Goal: Transaction & Acquisition: Subscribe to service/newsletter

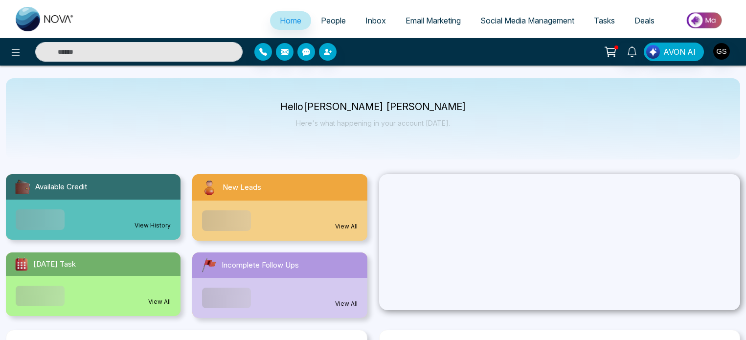
select select "*"
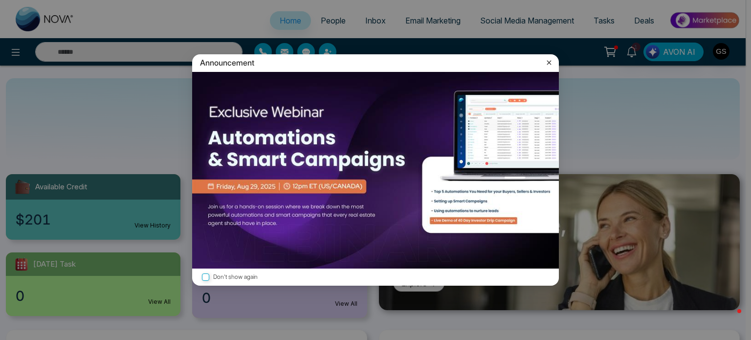
click at [553, 62] on icon at bounding box center [549, 63] width 10 height 10
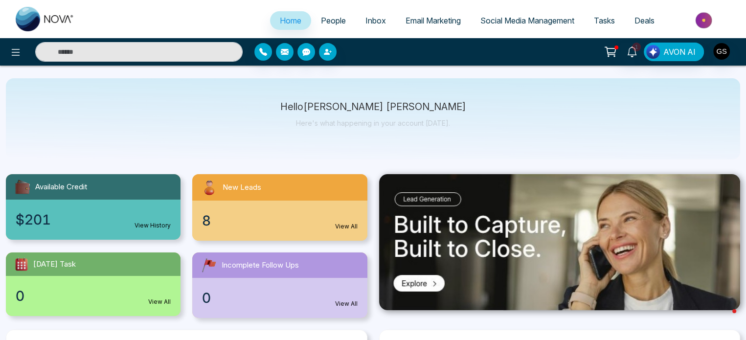
scroll to position [21, 0]
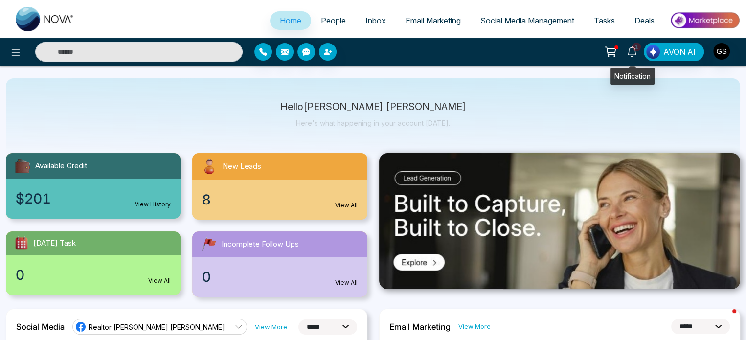
click at [628, 50] on icon at bounding box center [631, 51] width 11 height 11
click at [434, 18] on span "Email Marketing" at bounding box center [432, 21] width 55 height 10
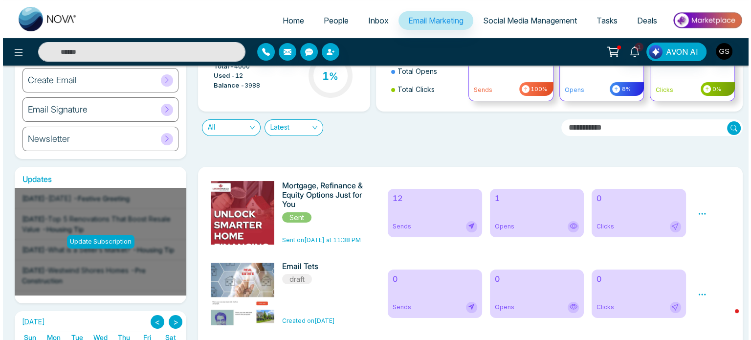
scroll to position [72, 0]
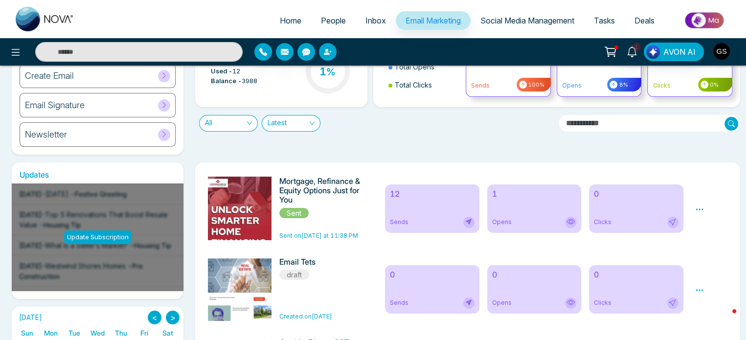
click at [702, 207] on icon at bounding box center [699, 209] width 9 height 9
click at [697, 205] on icon at bounding box center [699, 209] width 9 height 9
click at [707, 221] on span "Preview" at bounding box center [716, 223] width 26 height 8
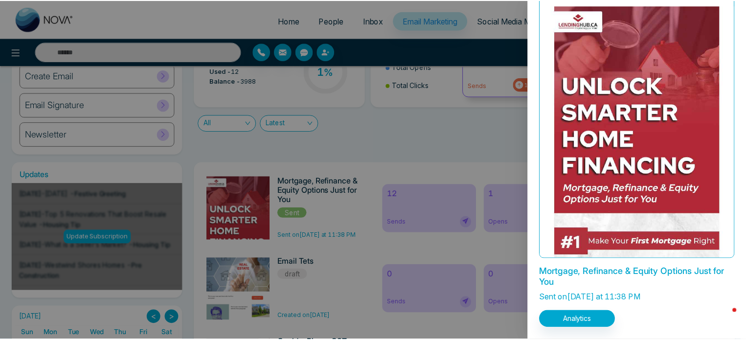
scroll to position [0, 0]
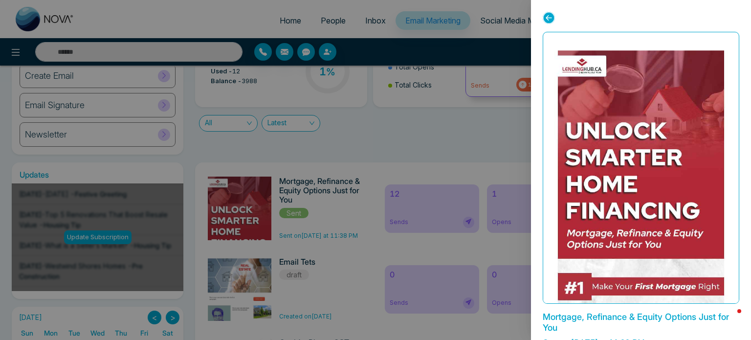
click at [541, 15] on div "Mortgage, Refinance & Equity Options Just for You Sent on [DATE] at 11:38 PM An…" at bounding box center [641, 170] width 220 height 340
click at [551, 19] on icon at bounding box center [549, 18] width 12 height 12
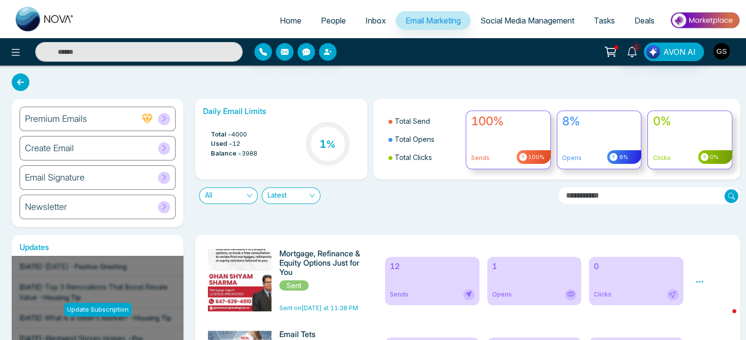
click at [725, 49] on img "button" at bounding box center [721, 51] width 17 height 17
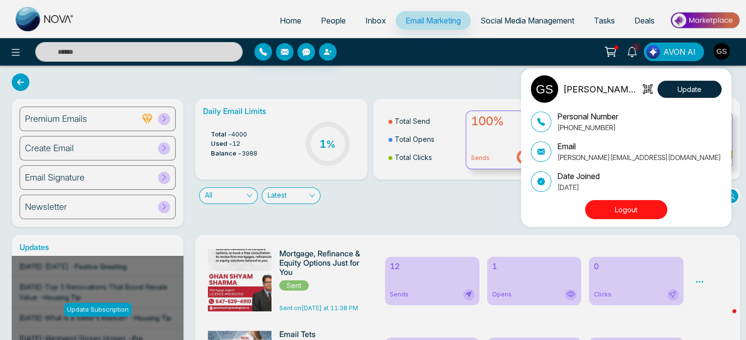
click at [633, 50] on div "[PERSON_NAME] [PERSON_NAME] Update Personal Number [PHONE_NUMBER] Email [PERSON…" at bounding box center [373, 170] width 746 height 340
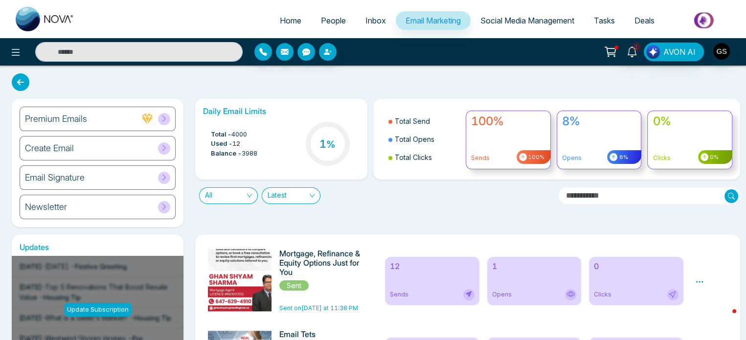
scroll to position [36, 0]
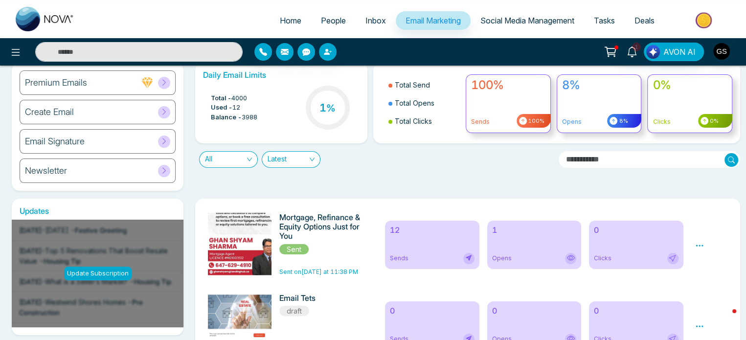
click at [164, 85] on icon at bounding box center [163, 82] width 7 height 7
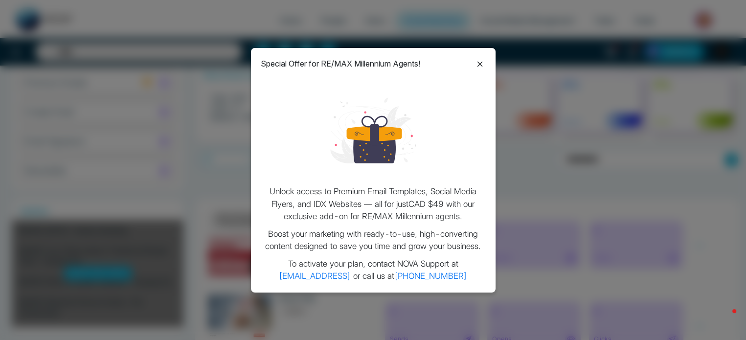
click at [479, 64] on icon at bounding box center [479, 64] width 5 height 5
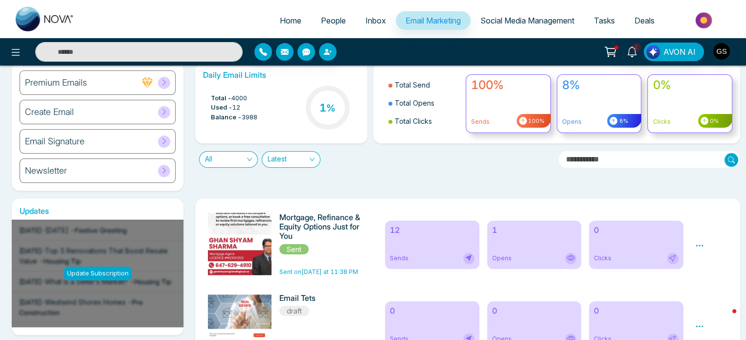
click at [301, 249] on span "Sent" at bounding box center [293, 249] width 29 height 10
click at [310, 269] on span "Sent on [DATE] at 11:38 PM" at bounding box center [318, 271] width 79 height 7
click at [699, 250] on div "Preview Analytics Delete" at bounding box center [711, 245] width 44 height 64
click at [699, 250] on div "Preview Analytics Delete" at bounding box center [699, 245] width 9 height 12
click at [696, 244] on icon at bounding box center [699, 245] width 9 height 9
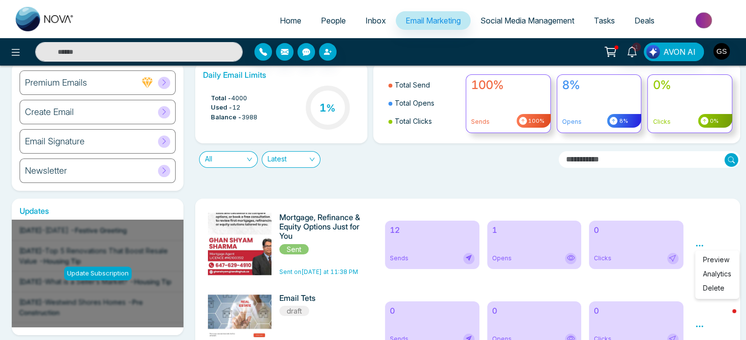
click at [296, 271] on span "Sent on [DATE] at 11:38 PM" at bounding box center [318, 271] width 79 height 7
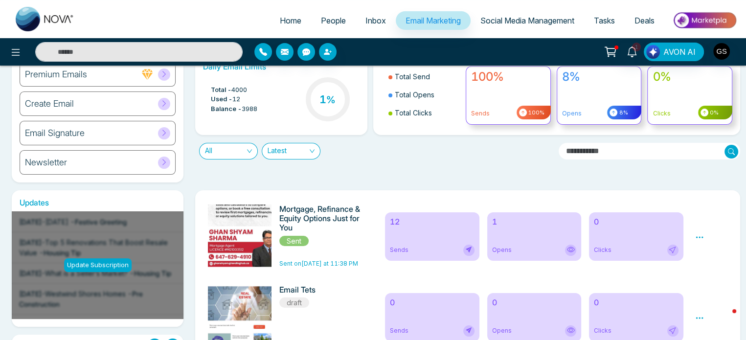
scroll to position [0, 0]
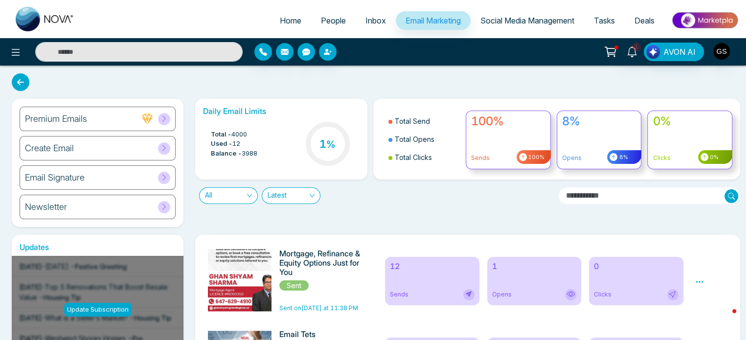
click at [77, 113] on h6 "Premium Emails" at bounding box center [56, 118] width 62 height 11
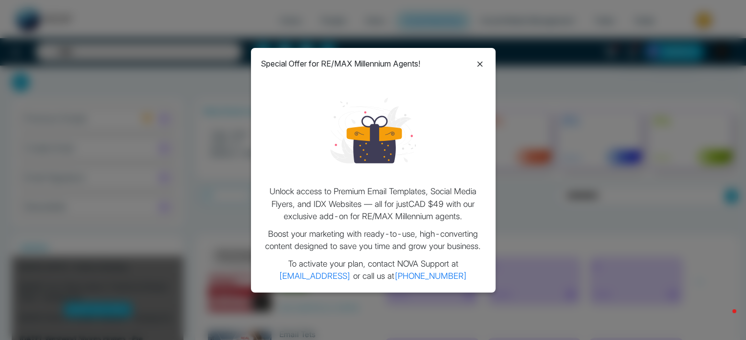
click at [483, 60] on icon at bounding box center [480, 64] width 12 height 12
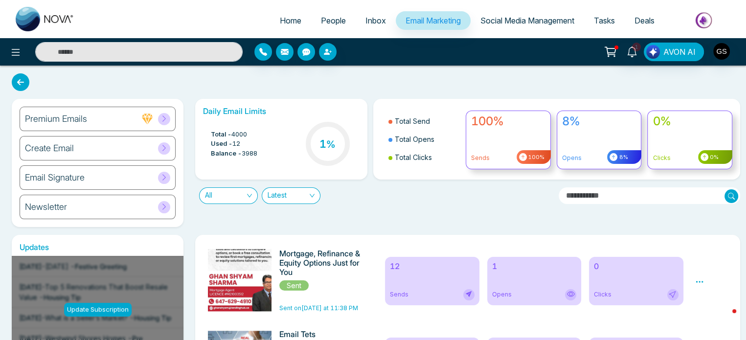
click at [84, 177] on div "Email Signature" at bounding box center [98, 177] width 156 height 24
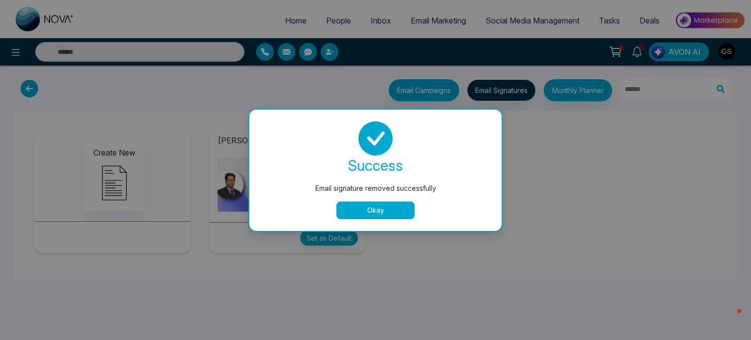
click at [379, 215] on button "Okay" at bounding box center [375, 210] width 78 height 18
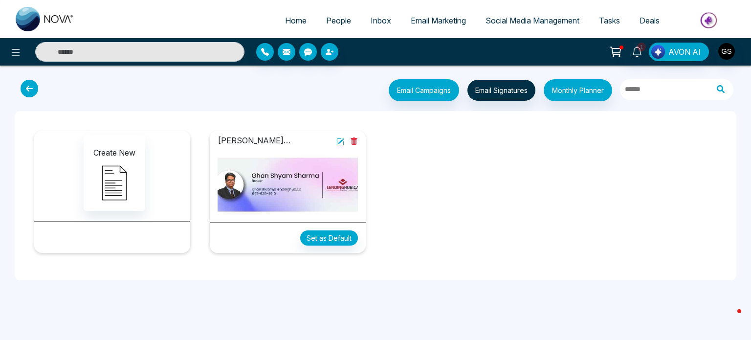
click at [338, 136] on button at bounding box center [341, 141] width 10 height 12
click at [433, 22] on span "Email Marketing" at bounding box center [438, 21] width 55 height 10
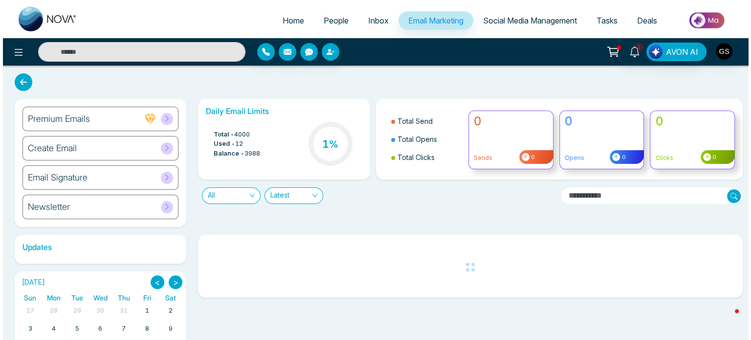
scroll to position [84, 0]
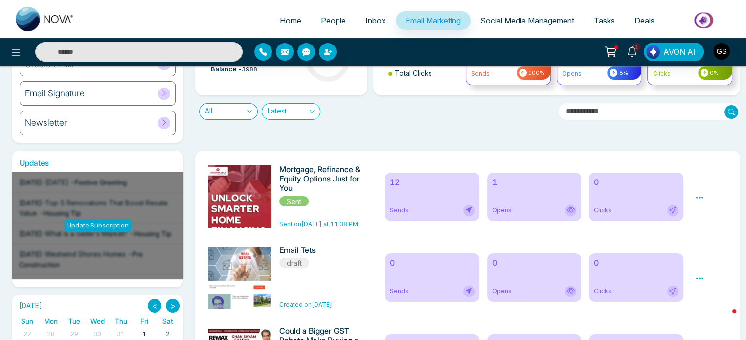
click at [695, 196] on icon at bounding box center [699, 197] width 9 height 9
click at [715, 214] on span "Preview" at bounding box center [716, 211] width 26 height 8
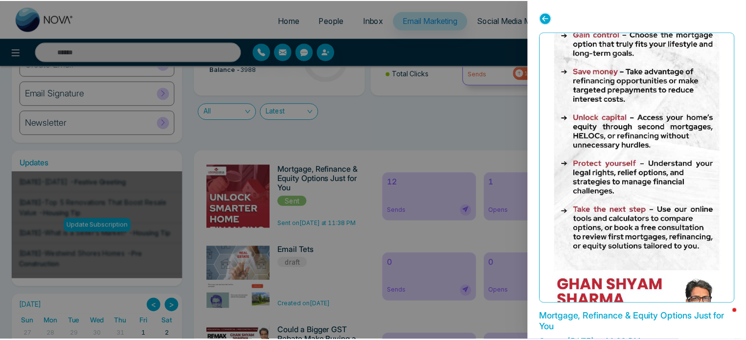
scroll to position [45, 0]
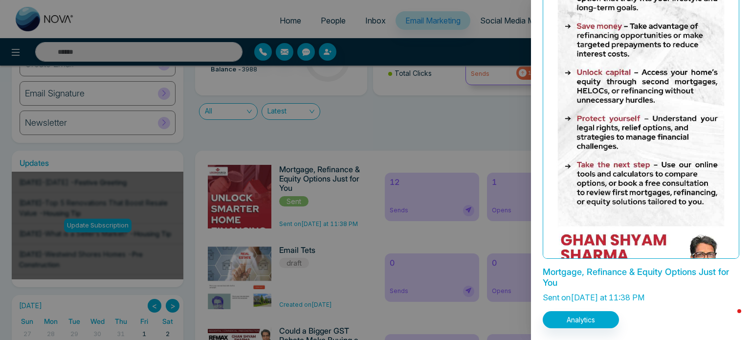
click at [289, 124] on div at bounding box center [375, 170] width 751 height 340
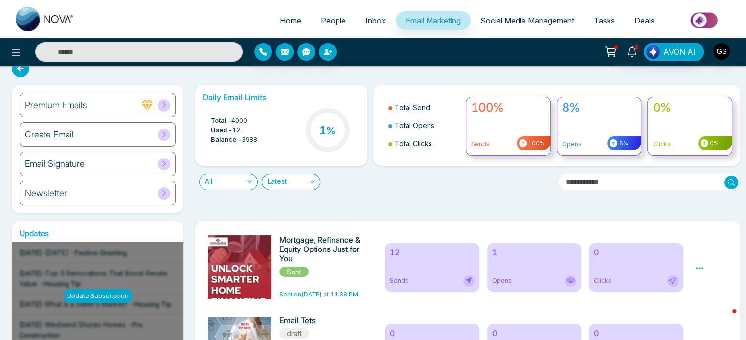
scroll to position [0, 0]
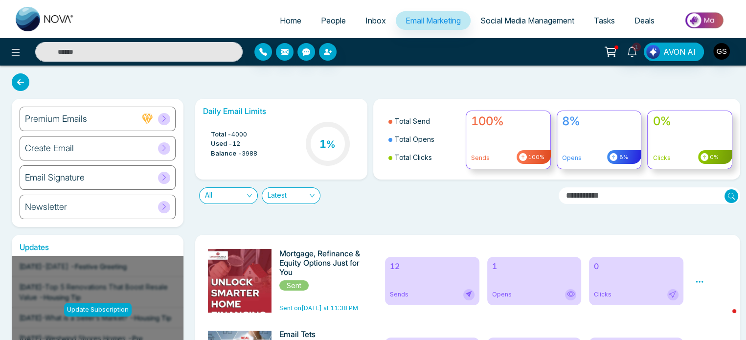
click at [170, 114] on div at bounding box center [155, 119] width 29 height 12
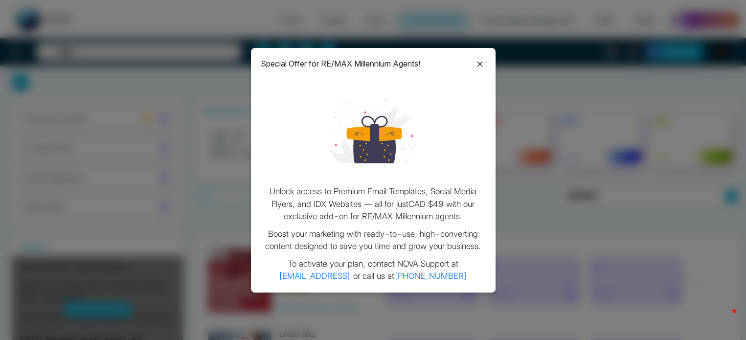
click at [481, 58] on icon at bounding box center [480, 64] width 12 height 12
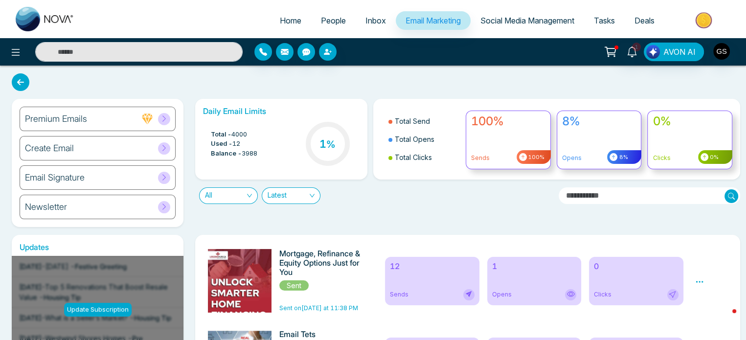
click at [478, 62] on div "Special Offer for RE/MAX Millennium Agents! Unlock access to Premium Email Temp…" at bounding box center [373, 170] width 746 height 340
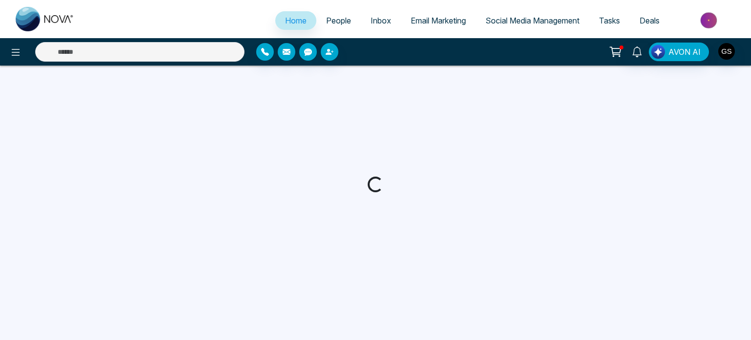
select select "*"
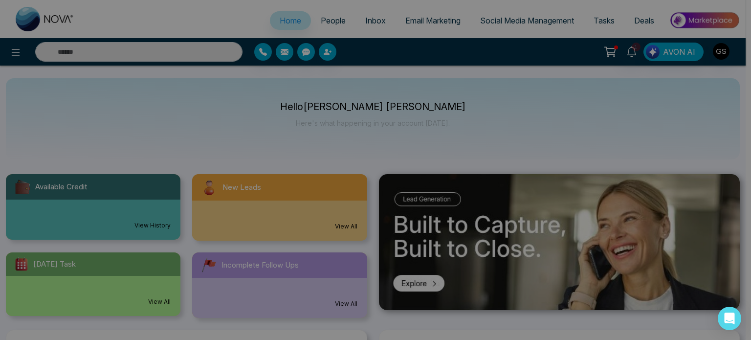
click at [422, 142] on img at bounding box center [375, 170] width 367 height 197
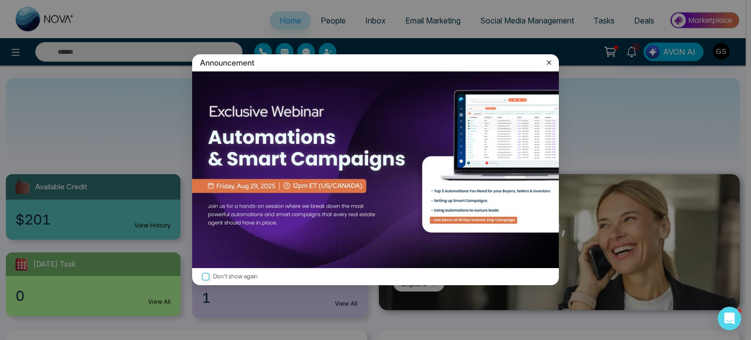
click at [550, 62] on icon at bounding box center [549, 63] width 4 height 4
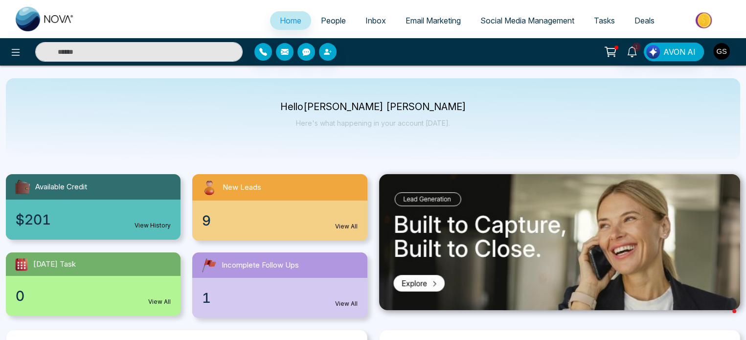
click at [427, 17] on span "Email Marketing" at bounding box center [432, 21] width 55 height 10
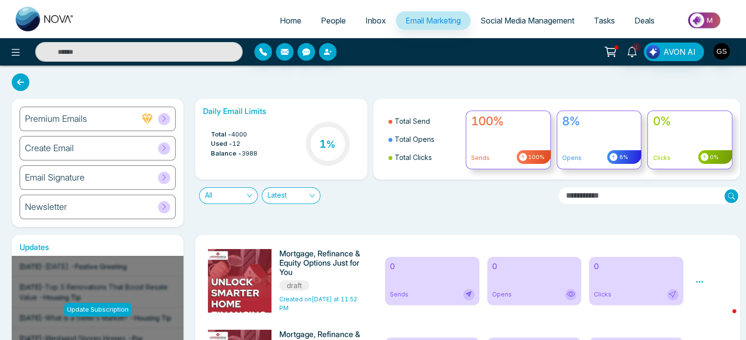
click at [80, 150] on div "Create Email" at bounding box center [98, 148] width 156 height 24
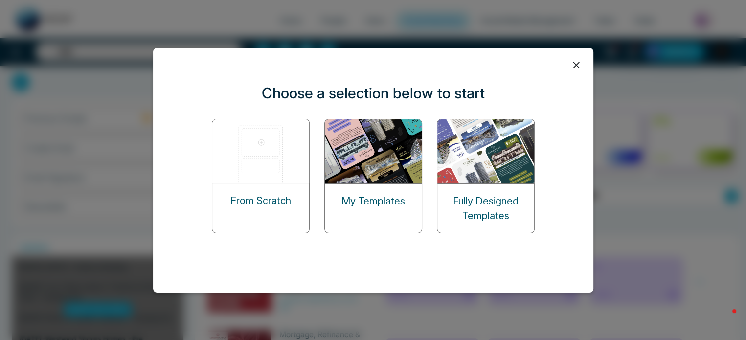
click at [364, 194] on p "My Templates" at bounding box center [373, 201] width 64 height 15
click at [366, 199] on p "My Templates" at bounding box center [373, 201] width 64 height 15
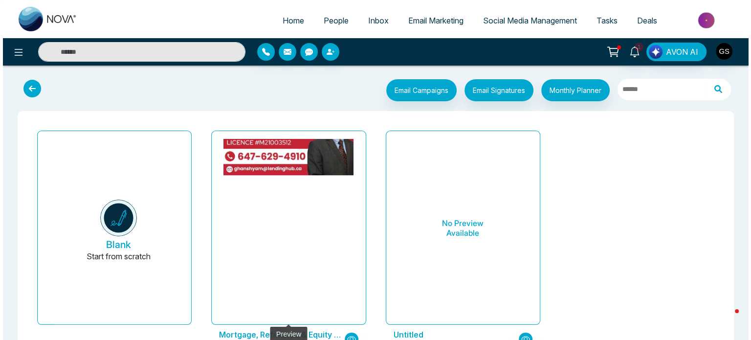
scroll to position [53, 0]
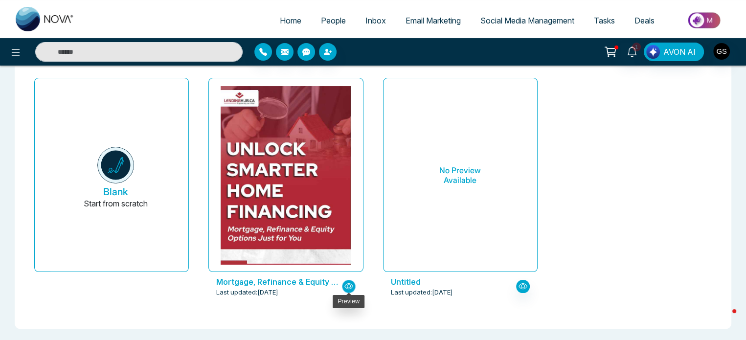
click at [349, 288] on icon "button" at bounding box center [348, 286] width 9 height 9
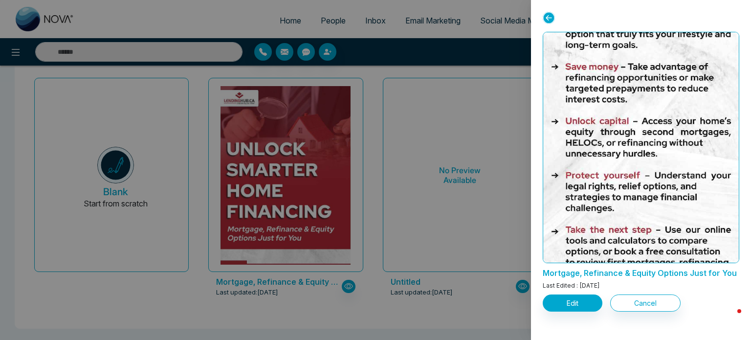
scroll to position [1247, 0]
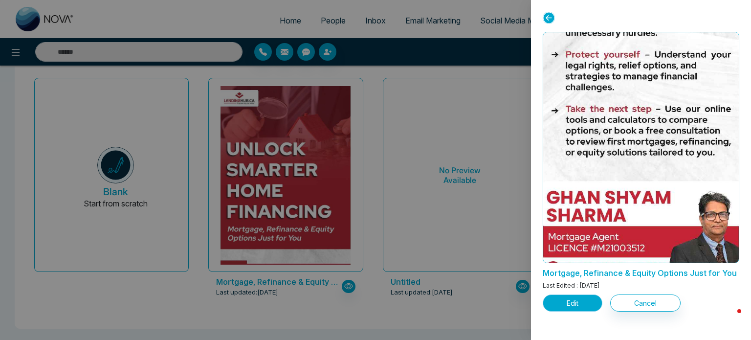
click at [573, 306] on button "Edit" at bounding box center [573, 302] width 60 height 17
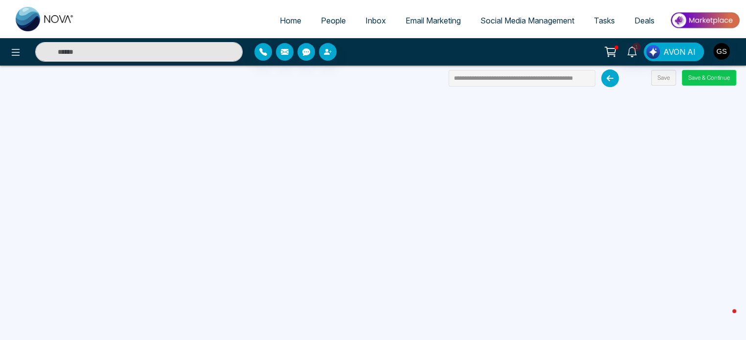
click at [702, 79] on button "Save & Continue" at bounding box center [709, 78] width 54 height 16
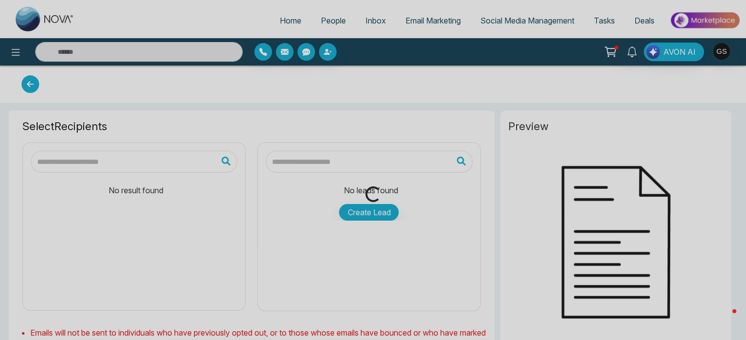
type input "**********"
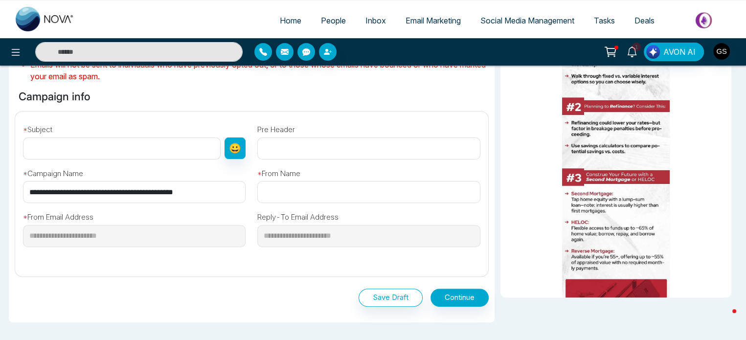
scroll to position [275, 0]
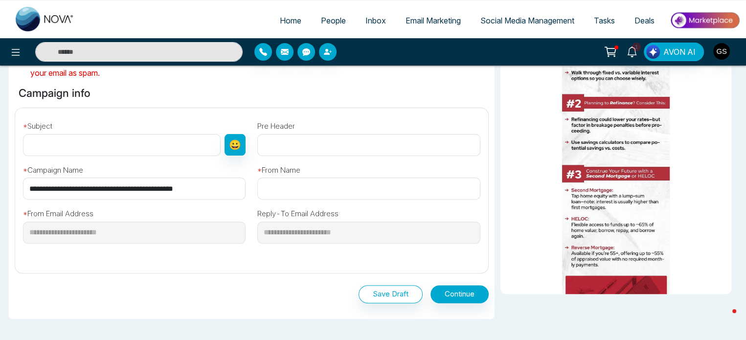
click at [332, 18] on span "People" at bounding box center [333, 21] width 25 height 10
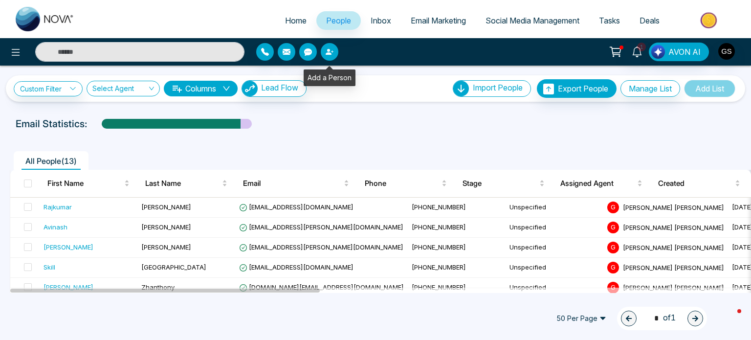
click at [328, 50] on icon "button" at bounding box center [329, 52] width 6 height 6
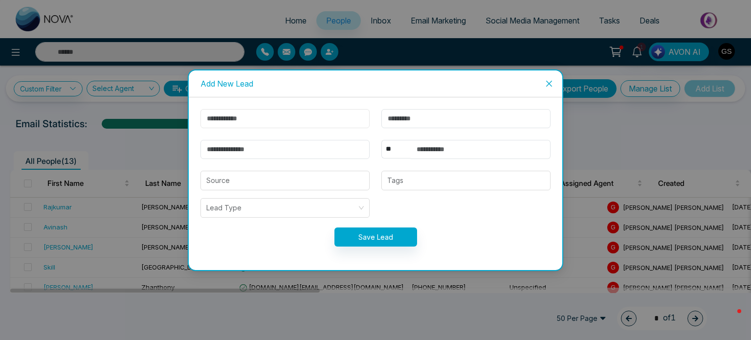
click at [245, 119] on input "text" at bounding box center [284, 118] width 169 height 19
type input "****"
click at [426, 123] on input "text" at bounding box center [465, 118] width 169 height 19
type input "*"
type input "****"
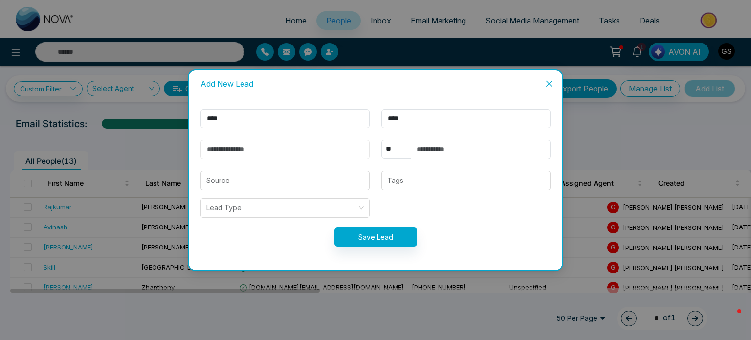
click at [240, 153] on input "email" at bounding box center [284, 149] width 169 height 19
click at [230, 152] on input "email" at bounding box center [284, 149] width 169 height 19
paste input "**********"
type input "**********"
click at [454, 152] on input "text" at bounding box center [481, 149] width 140 height 19
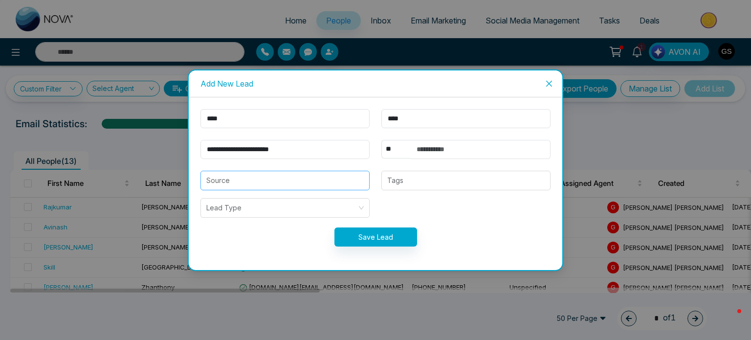
click at [265, 185] on input "search" at bounding box center [284, 180] width 157 height 19
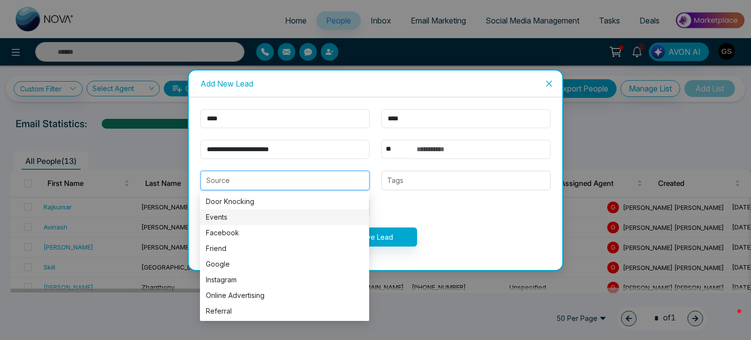
click at [256, 215] on div "Events" at bounding box center [284, 217] width 157 height 11
type input "******"
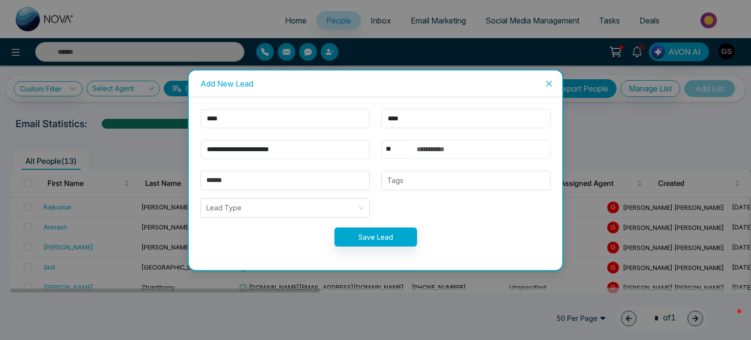
click at [438, 147] on input "text" at bounding box center [481, 149] width 140 height 19
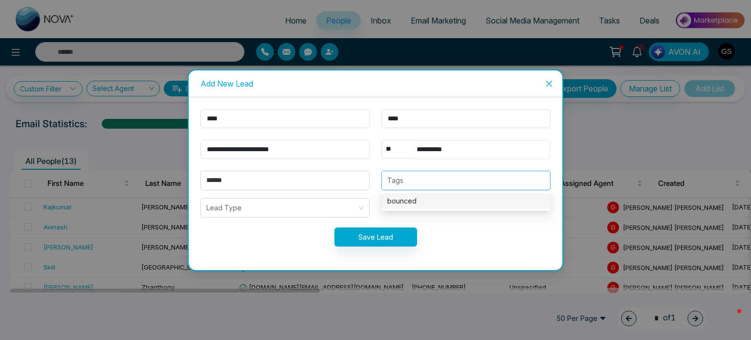
click at [438, 180] on div at bounding box center [465, 181] width 163 height 12
type input "**********"
type input "****"
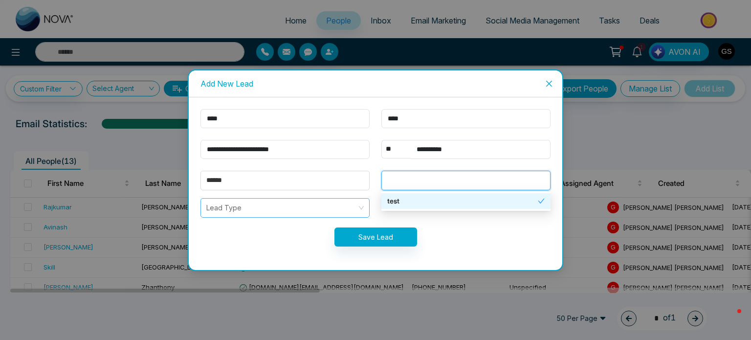
click at [242, 205] on input "search" at bounding box center [281, 207] width 151 height 19
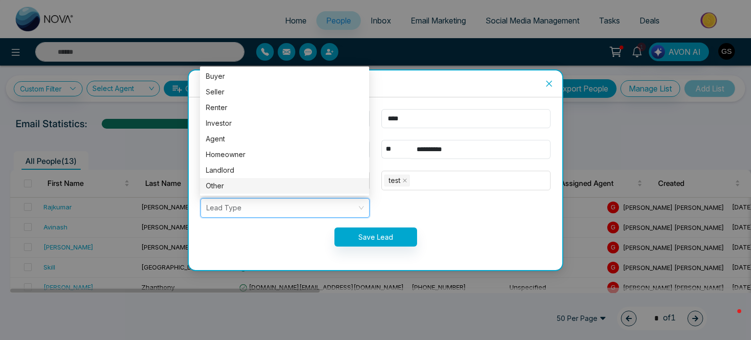
click at [242, 181] on div "Other" at bounding box center [284, 185] width 157 height 11
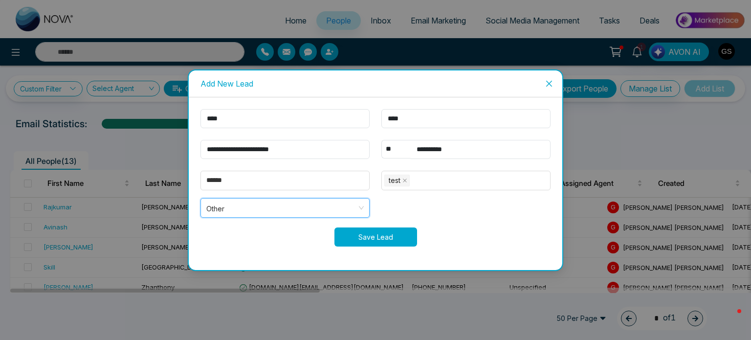
click at [388, 228] on button "Save Lead" at bounding box center [375, 236] width 83 height 19
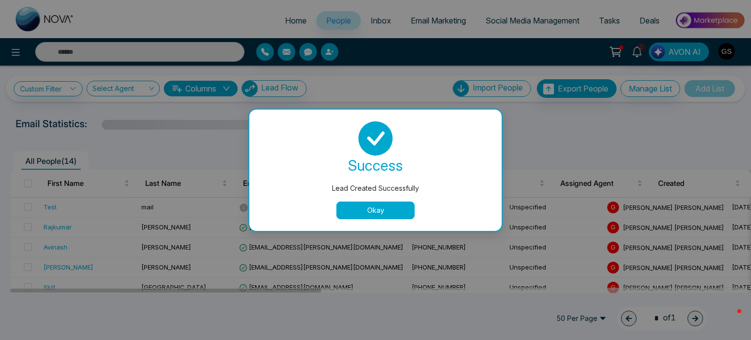
click at [375, 209] on button "Okay" at bounding box center [375, 210] width 78 height 18
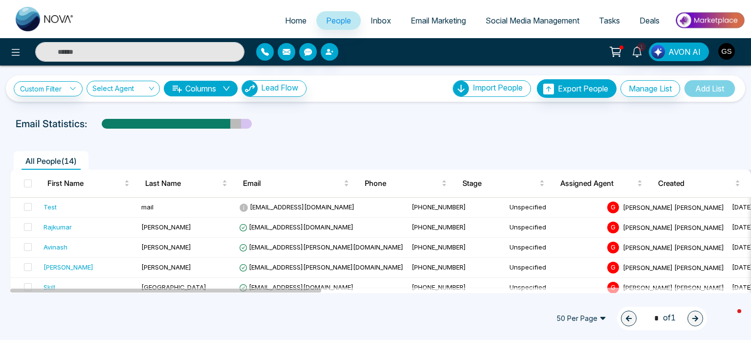
click at [427, 21] on span "Email Marketing" at bounding box center [438, 21] width 55 height 10
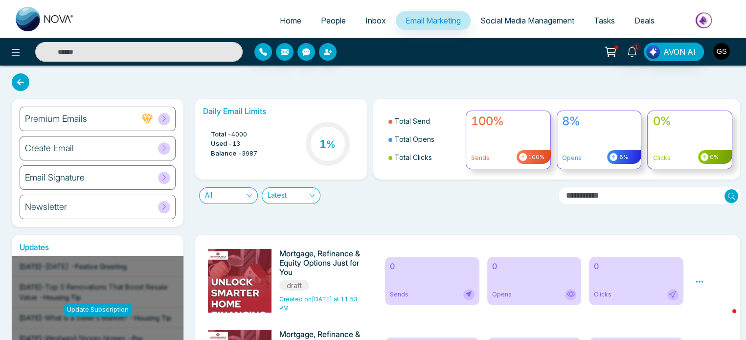
click at [716, 47] on img "button" at bounding box center [721, 51] width 17 height 17
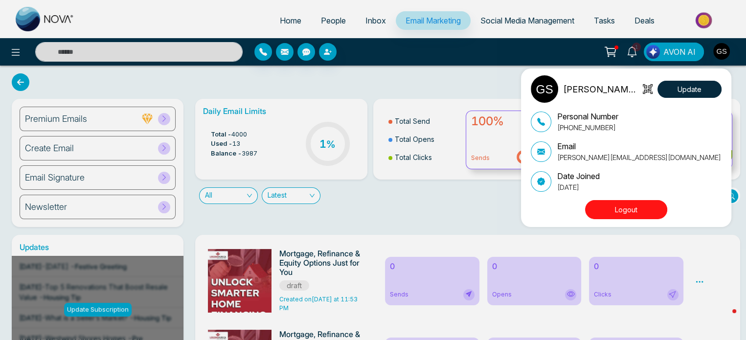
click at [79, 149] on div "[PERSON_NAME] [PERSON_NAME] Update Personal Number [PHONE_NUMBER] Email [PERSON…" at bounding box center [373, 170] width 746 height 340
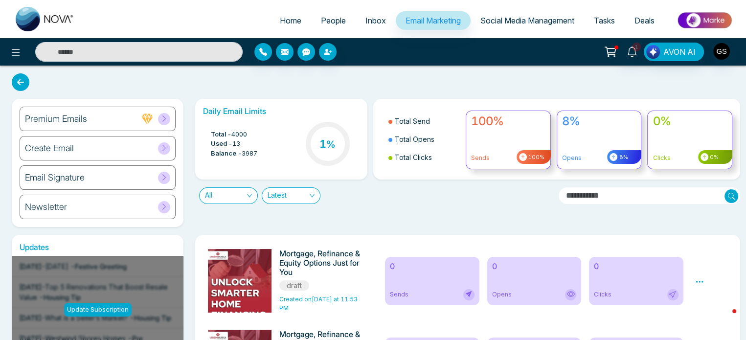
click at [168, 145] on span at bounding box center [164, 148] width 12 height 12
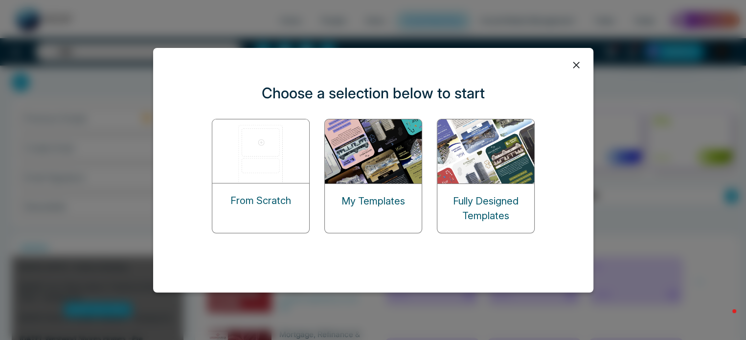
click at [376, 165] on div "My Templates" at bounding box center [373, 176] width 98 height 114
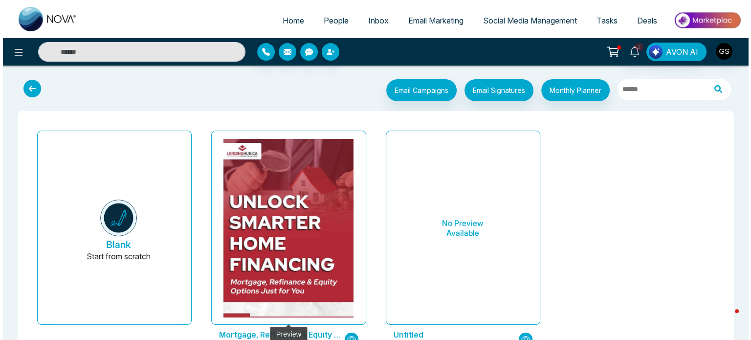
scroll to position [53, 0]
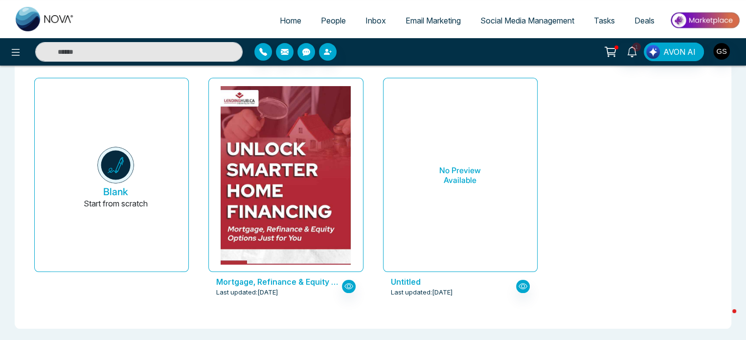
click at [299, 279] on p "Mortgage, Refinance & Equity Options Just for You" at bounding box center [278, 282] width 125 height 12
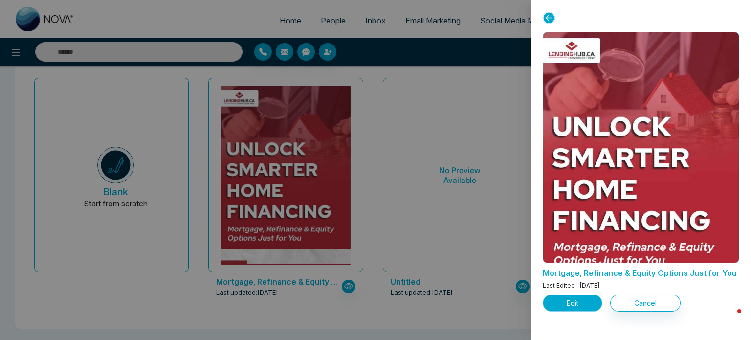
click at [573, 304] on button "Edit" at bounding box center [573, 302] width 60 height 17
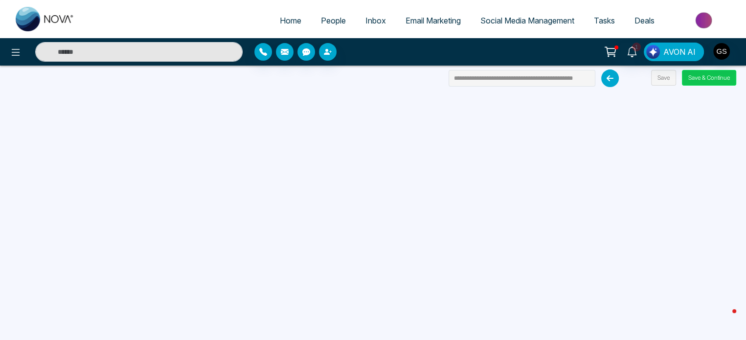
click at [690, 81] on button "Save & Continue" at bounding box center [709, 78] width 54 height 16
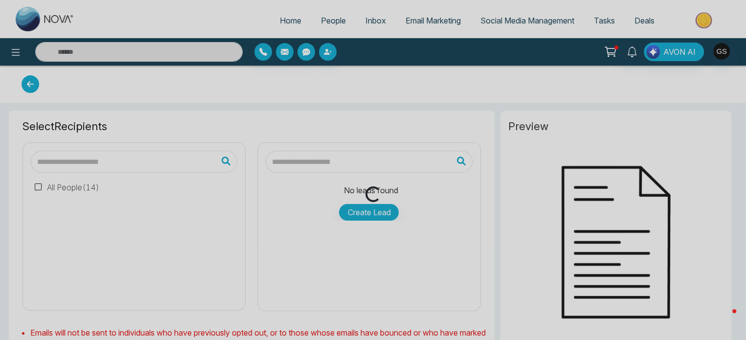
type input "**********"
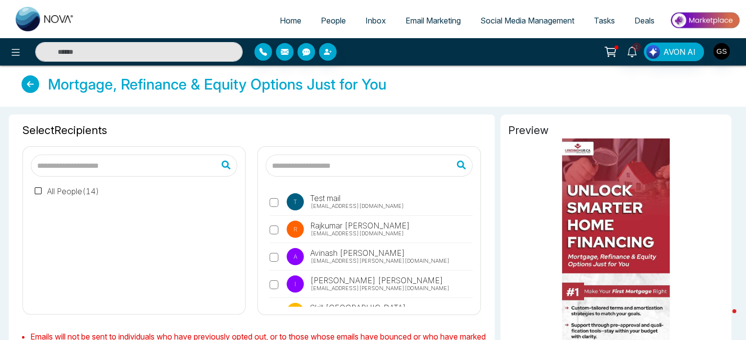
click at [321, 207] on span "tristonjamesusa@gmail.com" at bounding box center [356, 206] width 93 height 8
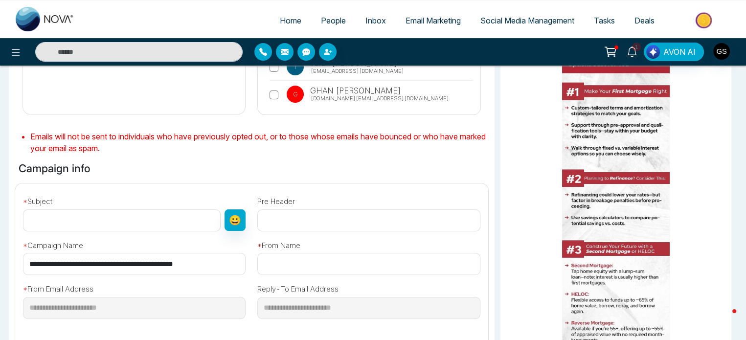
scroll to position [199, 0]
click at [60, 221] on input "text" at bounding box center [122, 221] width 198 height 22
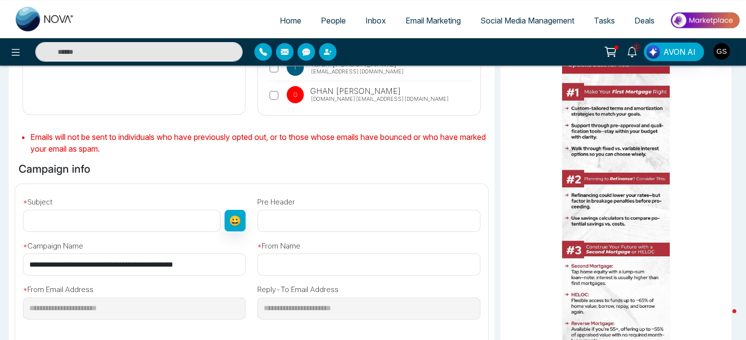
paste input "**********"
type input "**********"
click at [276, 217] on input "text" at bounding box center [368, 221] width 222 height 22
paste input "**********"
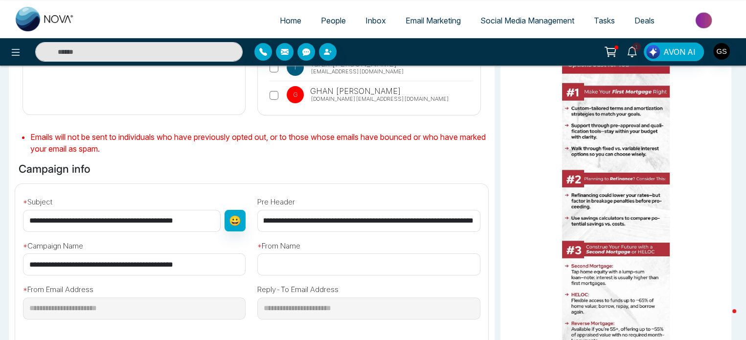
scroll to position [338, 0]
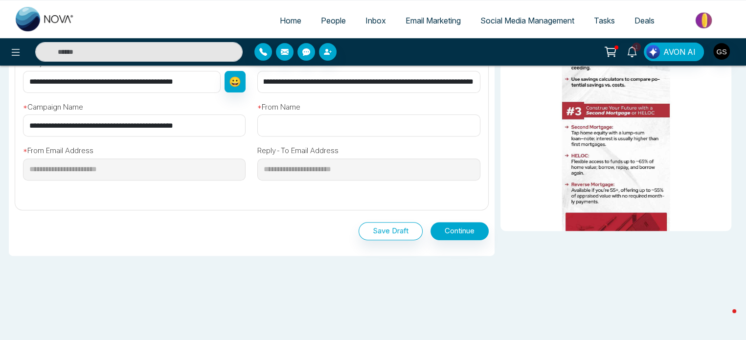
type input "**********"
click at [288, 123] on input "text" at bounding box center [368, 125] width 222 height 22
type input "**********"
click at [452, 226] on button "Continue" at bounding box center [459, 231] width 58 height 18
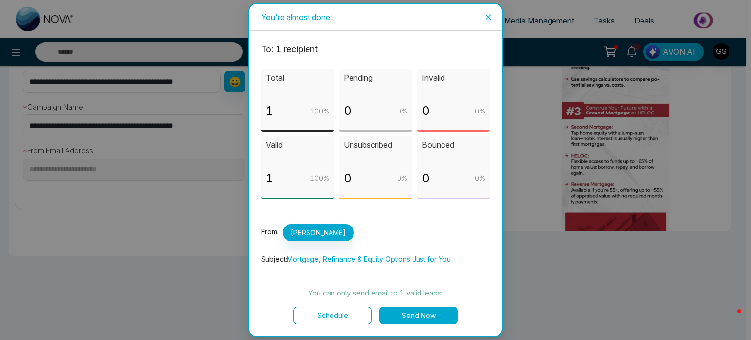
click at [419, 312] on button "Send Now" at bounding box center [418, 316] width 78 height 18
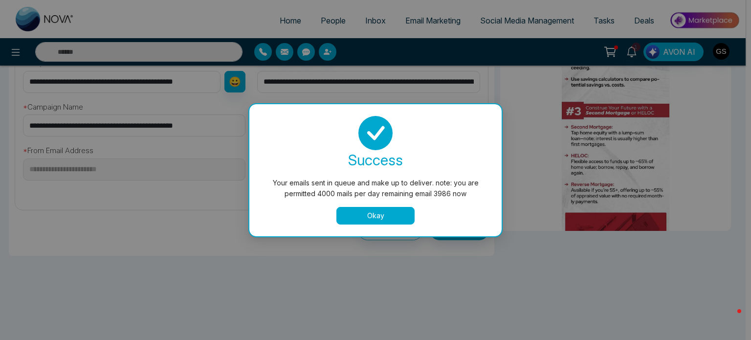
click at [386, 213] on button "Okay" at bounding box center [375, 216] width 78 height 18
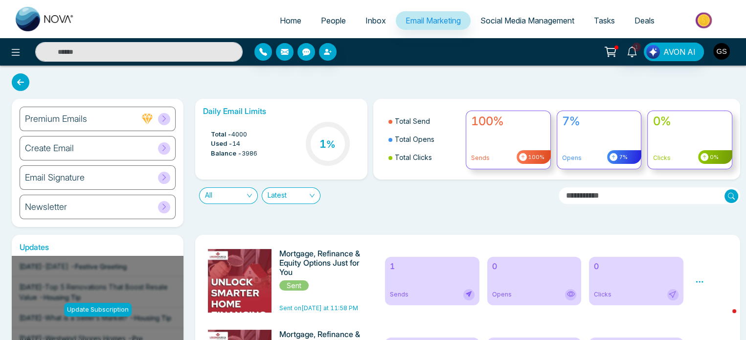
click at [719, 49] on img "button" at bounding box center [721, 51] width 17 height 17
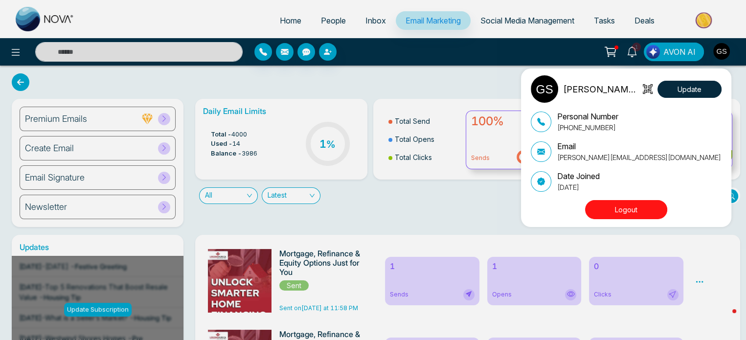
click at [622, 205] on button "Logout" at bounding box center [626, 209] width 82 height 19
